Goal: Use online tool/utility: Utilize a website feature to perform a specific function

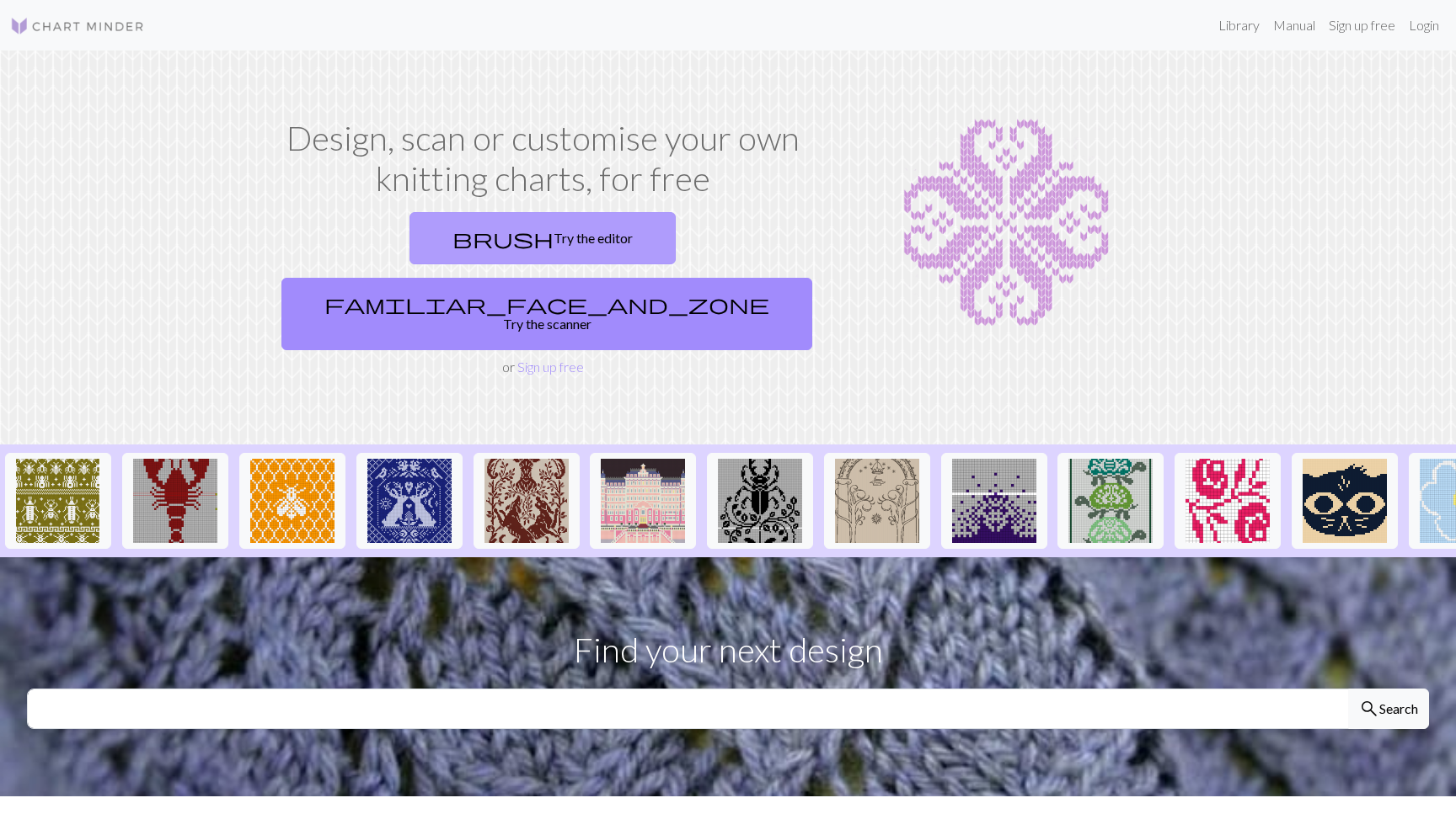
click at [461, 227] on link "brush Try the editor" at bounding box center [542, 239] width 267 height 52
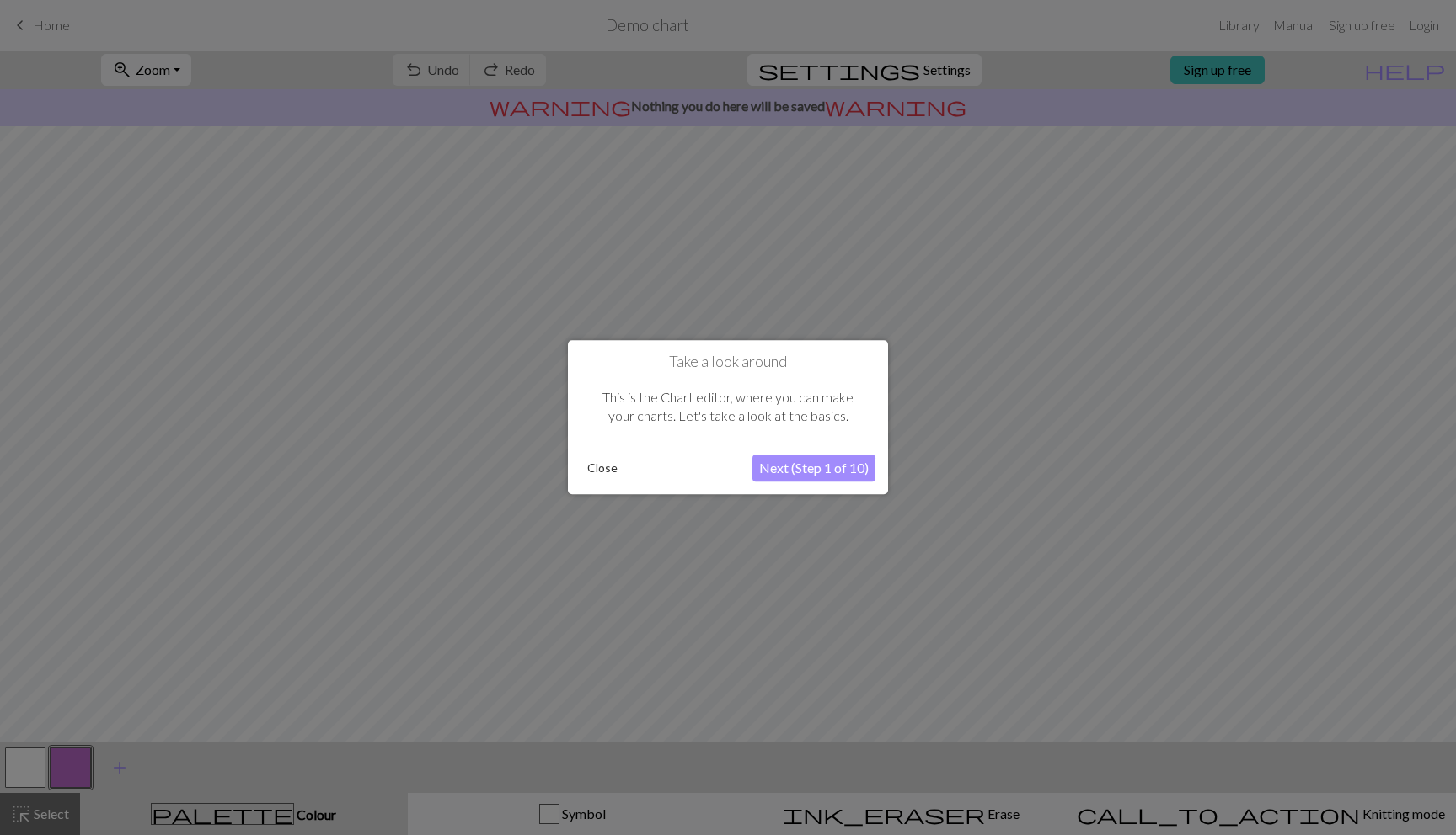
click at [599, 466] on button "Close" at bounding box center [602, 468] width 44 height 25
